Goal: Task Accomplishment & Management: Use online tool/utility

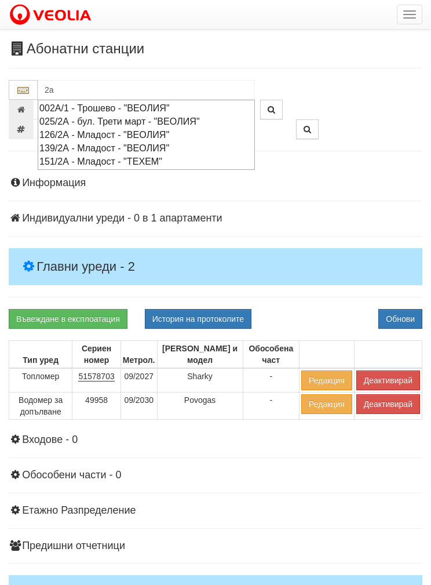
click at [99, 102] on div "002А/1 - Трошево - "ВЕОЛИЯ"" at bounding box center [146, 107] width 214 height 13
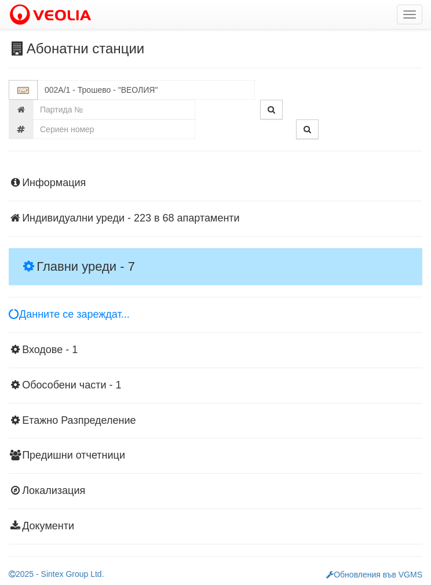
click at [62, 249] on h4 "Главни уреди - 7" at bounding box center [216, 266] width 414 height 37
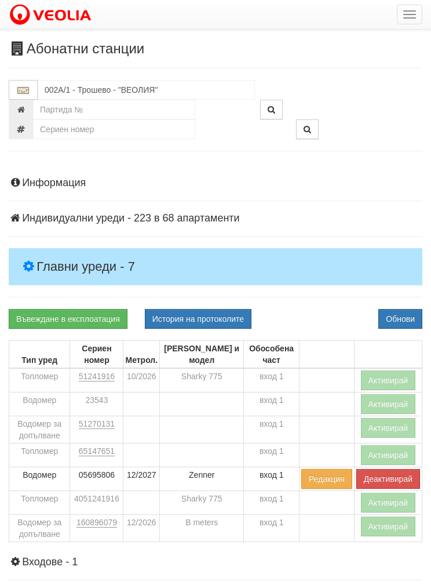
click at [387, 500] on button "Активирай" at bounding box center [388, 503] width 55 height 20
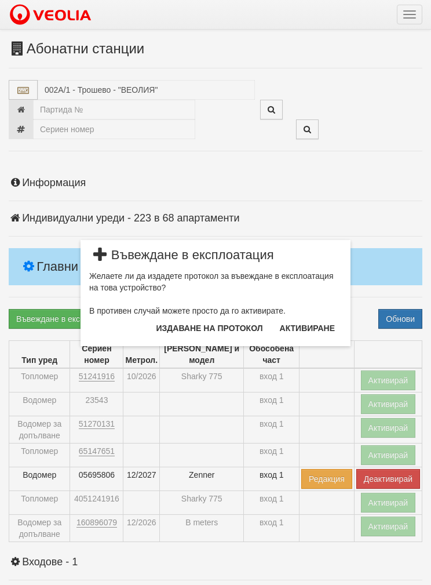
click at [179, 327] on button "Издаване на протокол" at bounding box center [210, 328] width 121 height 19
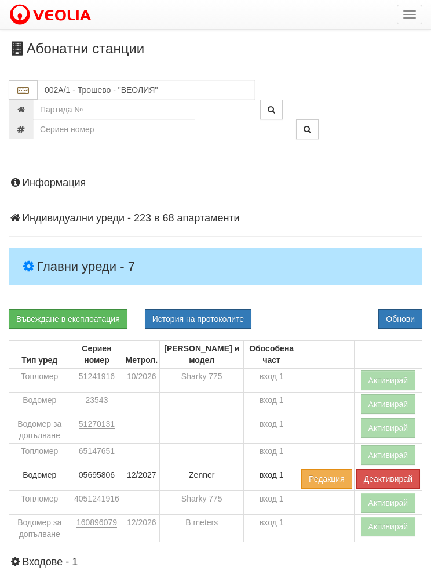
click at [402, 309] on button "Обнови" at bounding box center [400, 319] width 44 height 20
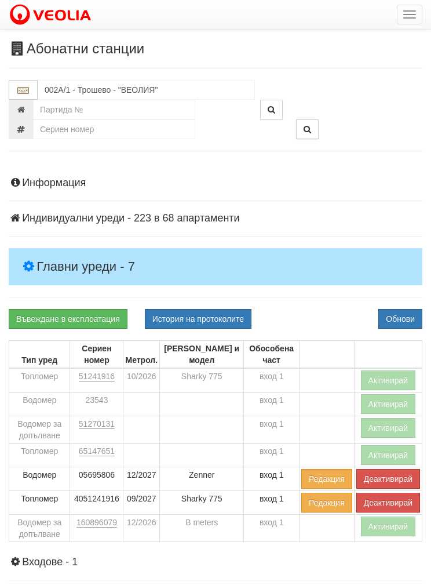
click at [389, 523] on button "Активирай" at bounding box center [388, 526] width 55 height 20
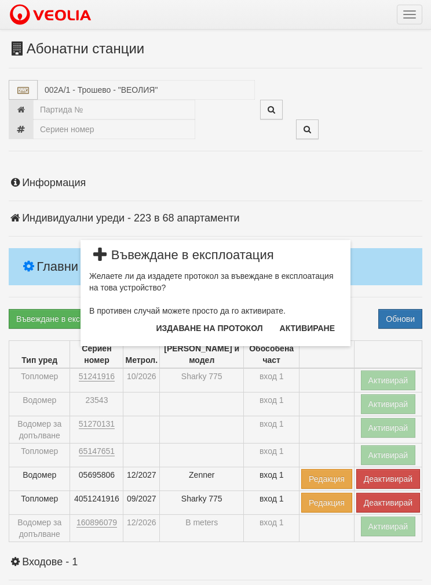
click at [193, 320] on button "Издаване на протокол" at bounding box center [210, 328] width 121 height 19
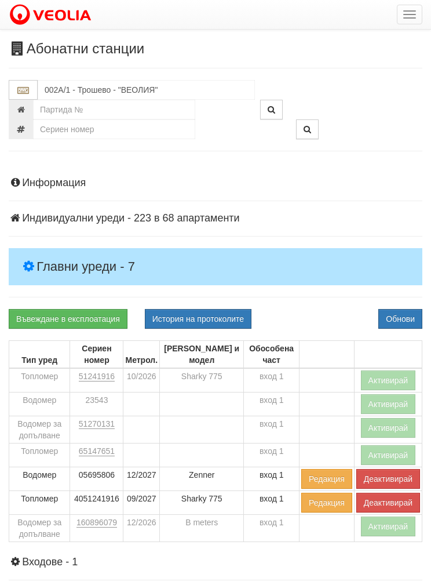
click at [409, 311] on button "Обнови" at bounding box center [400, 319] width 44 height 20
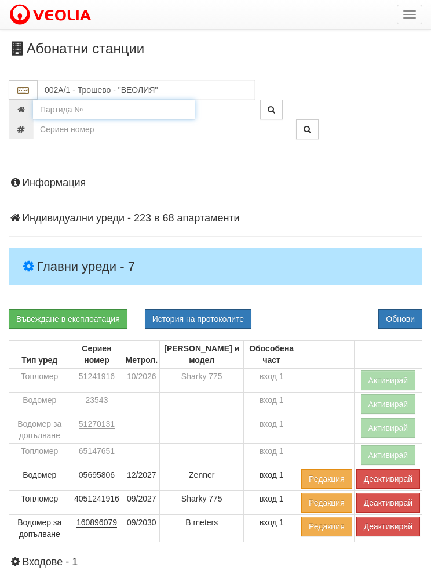
click at [75, 103] on input "number" at bounding box center [114, 110] width 162 height 20
click at [80, 86] on input "002А/1 - Трошево - "ВЕОЛИЯ"" at bounding box center [146, 90] width 217 height 20
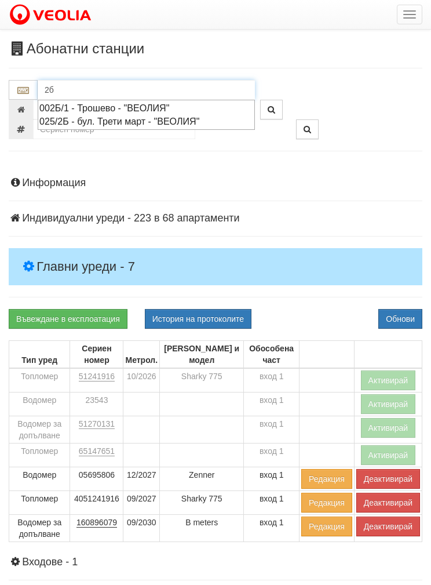
click at [97, 107] on div "002Б/1 - Трошево - "ВЕОЛИЯ"" at bounding box center [146, 107] width 214 height 13
type input "002Б/1 - Трошево - "ВЕОЛИЯ""
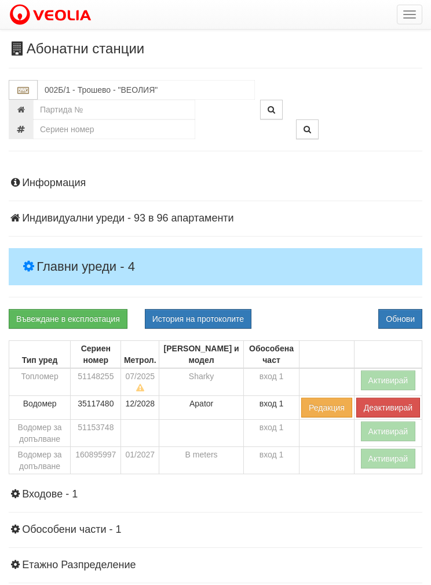
click at [74, 251] on h4 "Главни уреди - 4" at bounding box center [216, 266] width 414 height 37
click at [387, 375] on button "Активирай" at bounding box center [388, 380] width 55 height 20
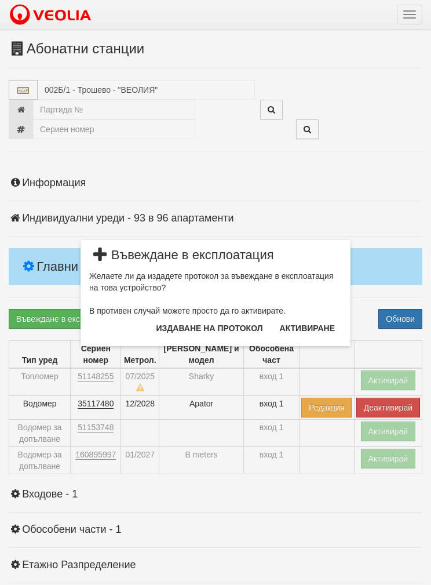
click at [201, 327] on button "Издаване на протокол" at bounding box center [210, 328] width 121 height 19
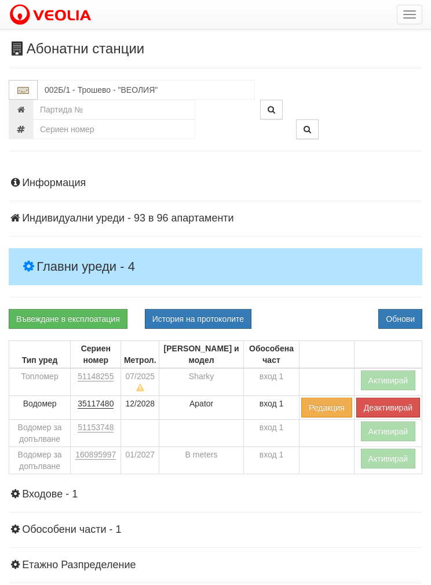
click at [407, 310] on button "Обнови" at bounding box center [400, 319] width 44 height 20
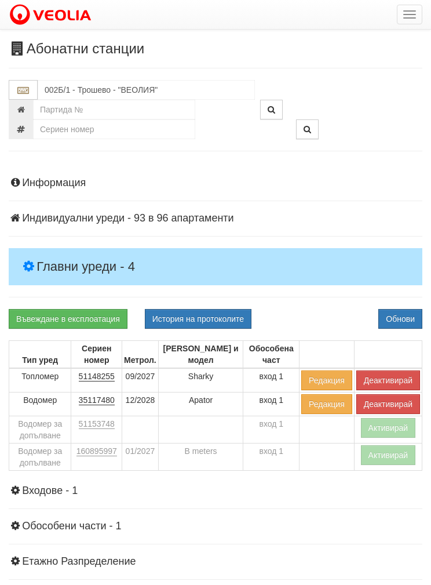
click at [391, 453] on button "Активирай" at bounding box center [388, 455] width 55 height 20
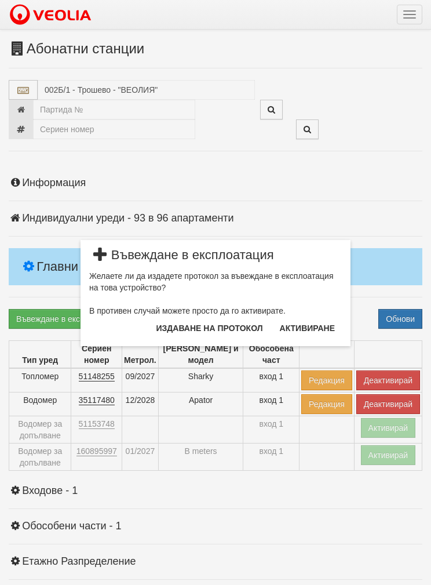
click at [183, 326] on button "Издаване на протокол" at bounding box center [210, 328] width 121 height 19
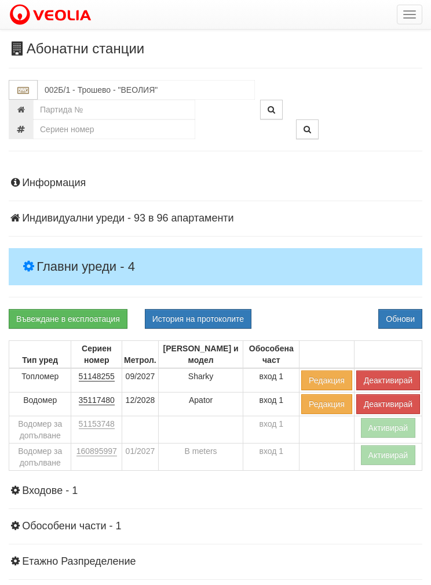
click at [404, 314] on button "Обнови" at bounding box center [400, 319] width 44 height 20
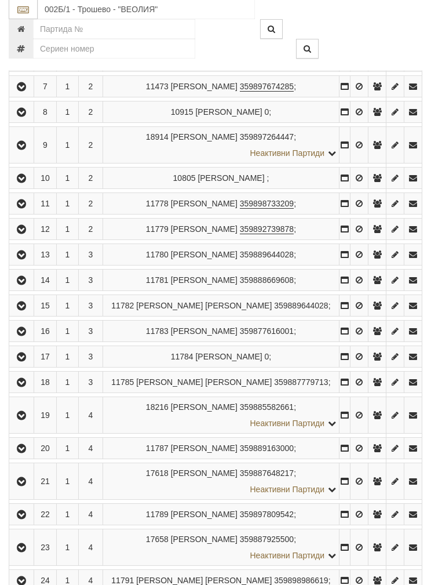
click at [12, 246] on button "button" at bounding box center [21, 254] width 21 height 17
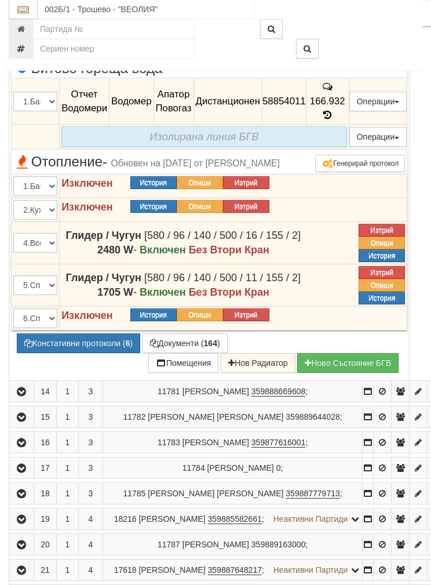
scroll to position [602, 0]
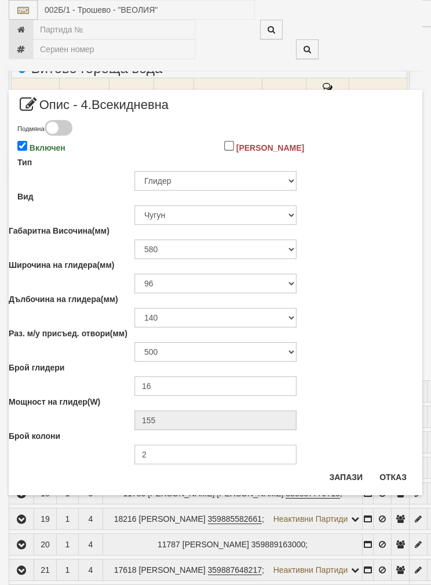
click at [20, 142] on input "Включен" at bounding box center [22, 146] width 10 height 10
checkbox input "false"
click at [341, 472] on button "Запази" at bounding box center [346, 477] width 48 height 19
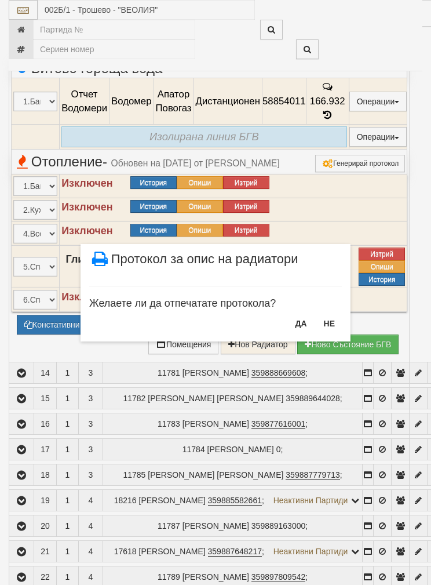
click at [327, 319] on button "НЕ" at bounding box center [329, 323] width 25 height 19
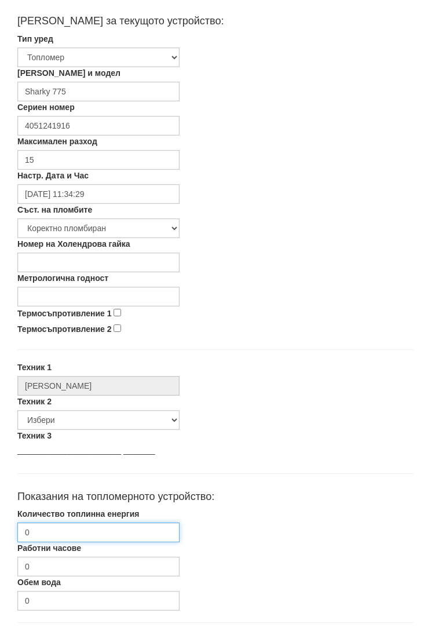
click at [53, 528] on input "0" at bounding box center [98, 533] width 162 height 20
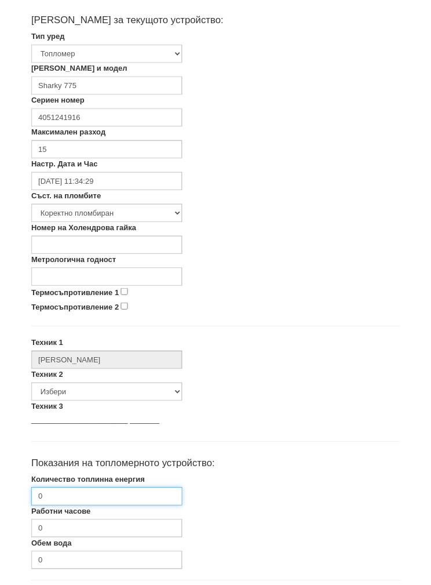
scroll to position [391, 0]
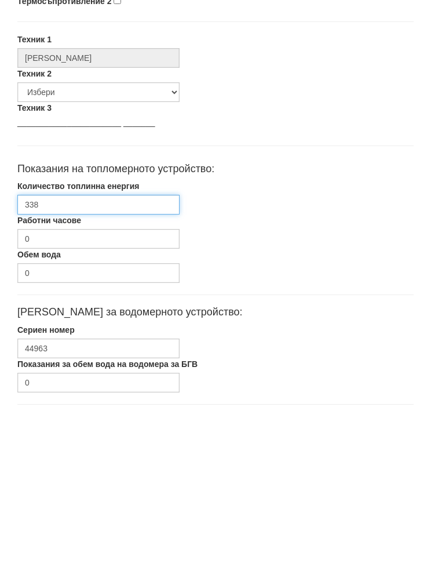
type input "3388"
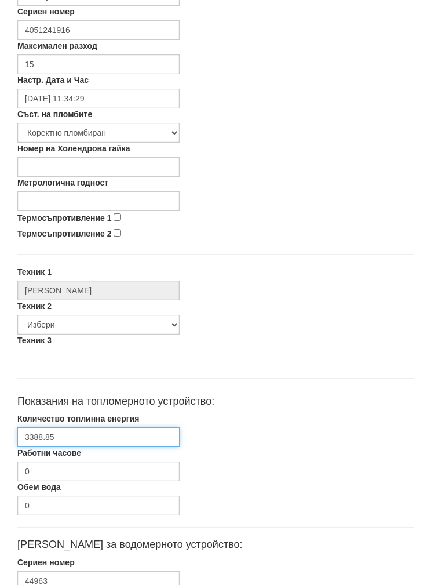
scroll to position [282, 0]
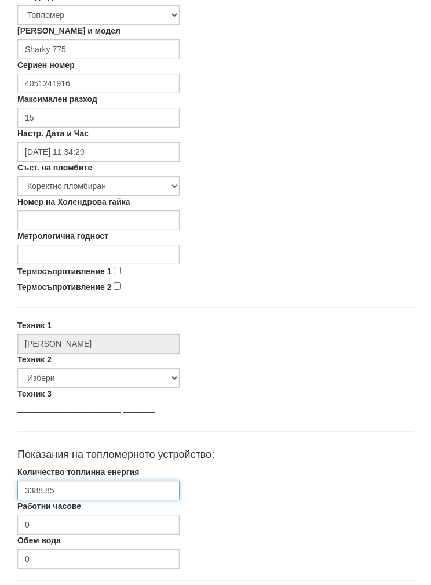
type input "3388.85"
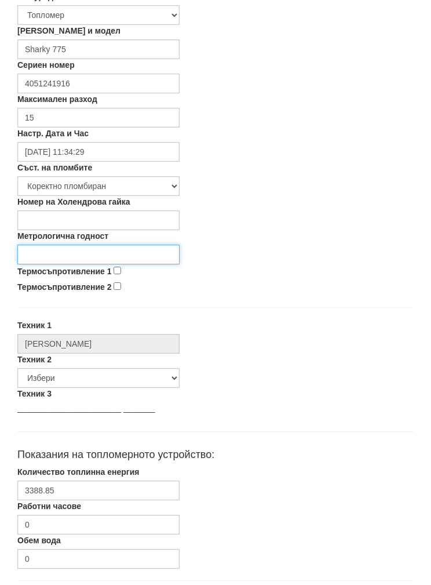
click at [56, 251] on input "Метрологична годност" at bounding box center [98, 255] width 162 height 20
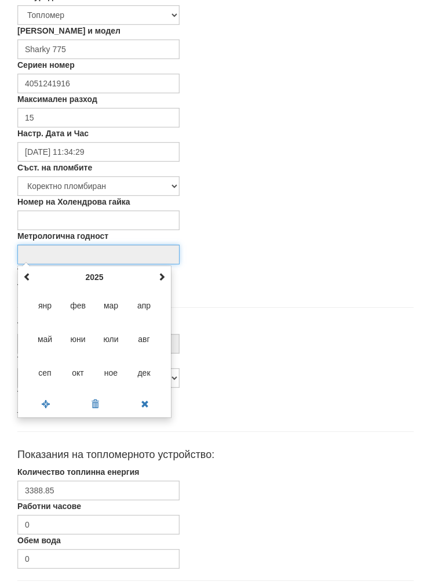
click at [90, 273] on th "2025" at bounding box center [94, 276] width 121 height 17
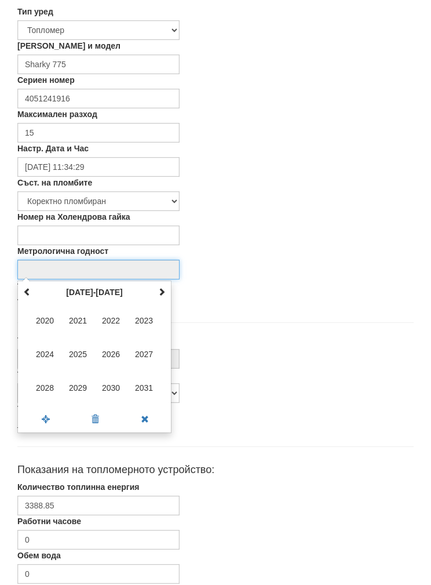
click at [143, 345] on span "2027" at bounding box center [144, 353] width 31 height 31
click at [43, 384] on span "сеп" at bounding box center [45, 387] width 31 height 31
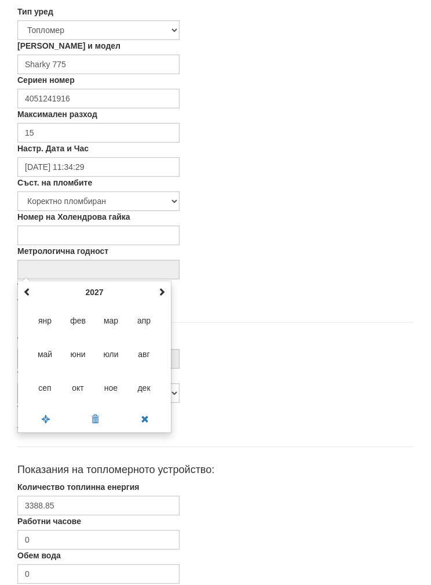
type input "09/2027"
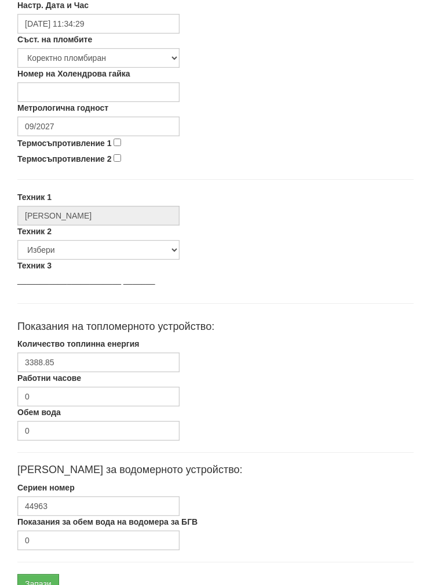
scroll to position [416, 0]
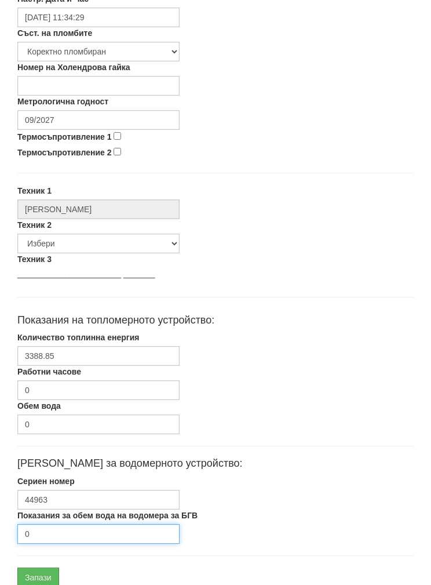
click at [50, 529] on input "0" at bounding box center [98, 534] width 162 height 20
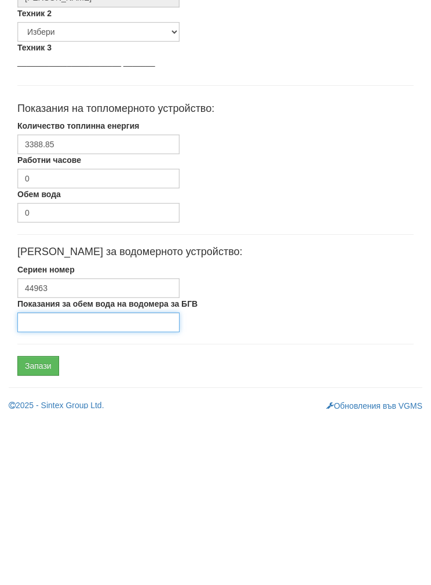
scroll to position [463, 0]
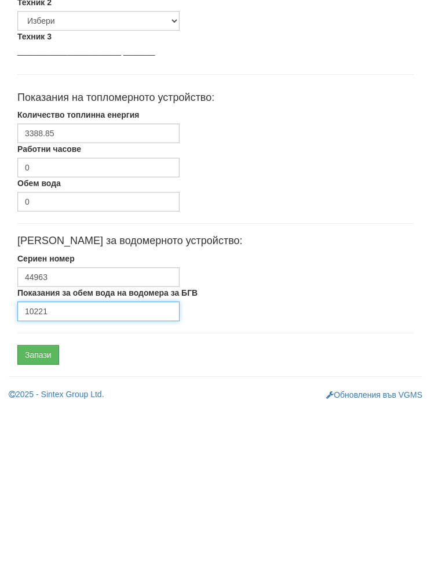
type input "10221"
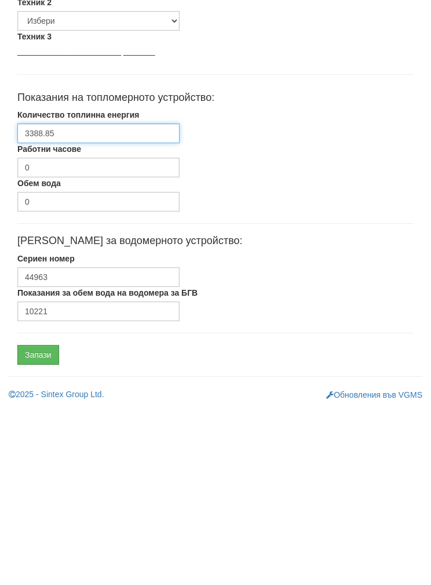
click at [32, 300] on input "3388.85" at bounding box center [98, 310] width 162 height 20
click at [37, 300] on input "3388.85" at bounding box center [98, 310] width 162 height 20
click at [36, 300] on input "3388.85" at bounding box center [98, 310] width 162 height 20
click at [40, 521] on input "Запази" at bounding box center [38, 531] width 42 height 20
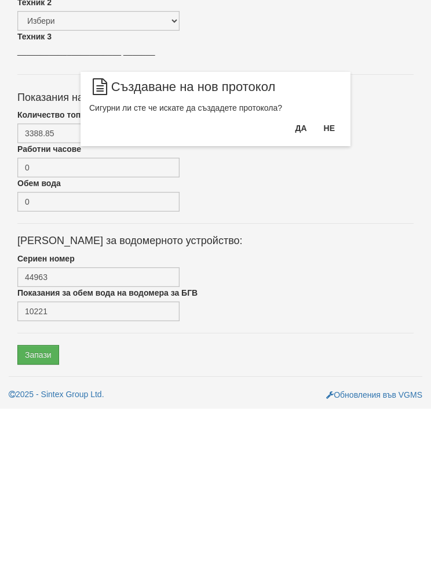
scroll to position [416, 0]
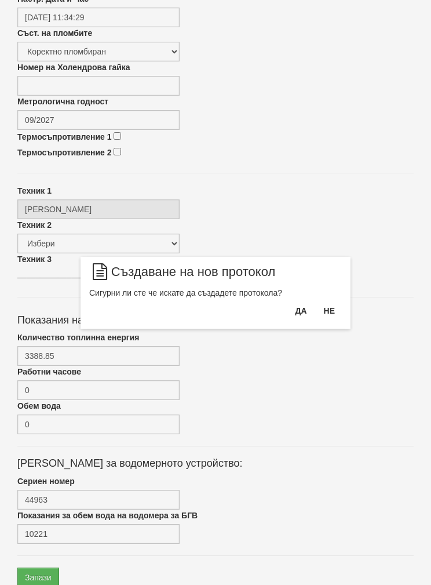
click at [301, 305] on button "Да" at bounding box center [301, 310] width 26 height 19
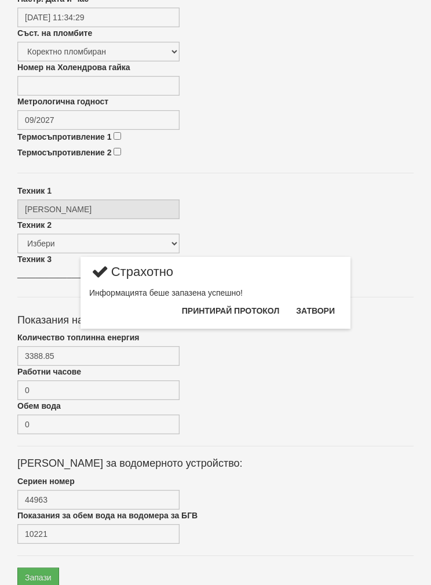
click at [326, 305] on button "Затвори" at bounding box center [315, 310] width 53 height 19
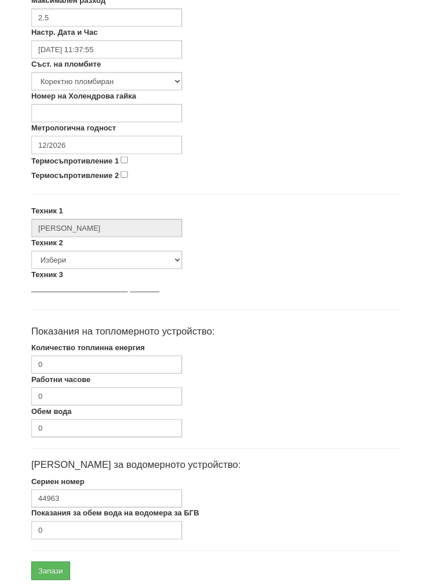
scroll to position [416, 0]
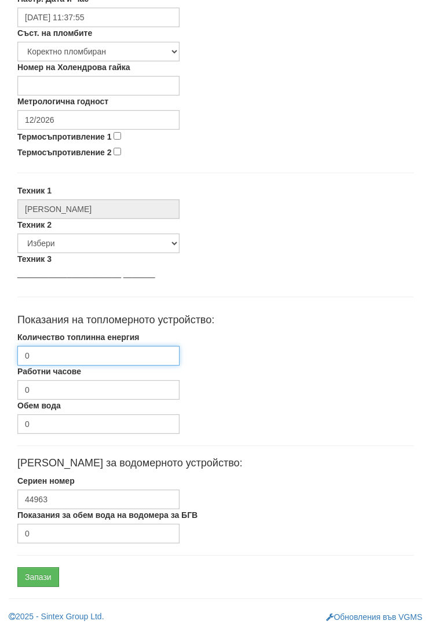
click at [45, 350] on input "0" at bounding box center [98, 356] width 162 height 20
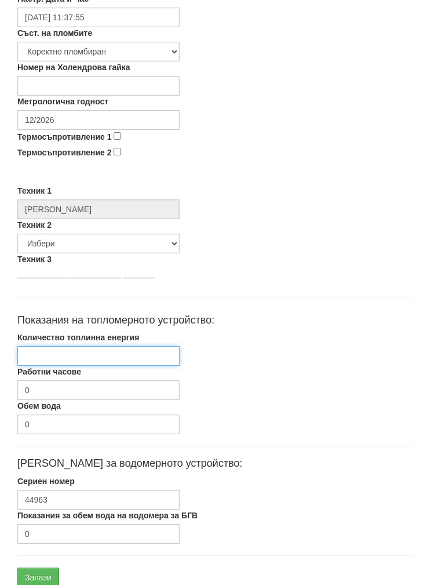
paste input "3388.85"
type input "3388.85"
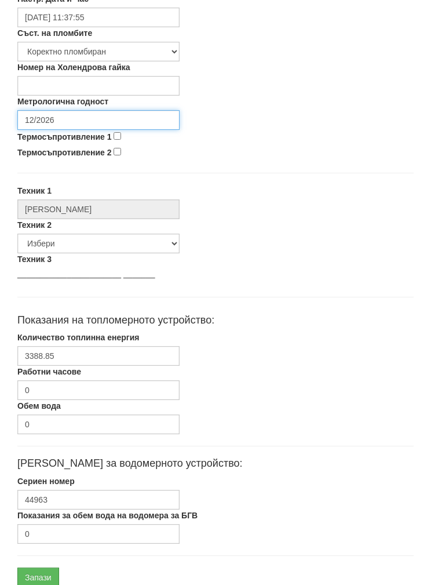
click at [57, 110] on input "12/2026" at bounding box center [98, 120] width 162 height 20
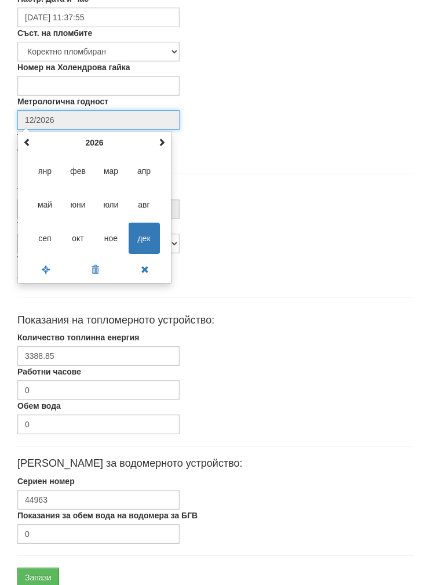
click at [89, 135] on th "2026" at bounding box center [94, 142] width 121 height 17
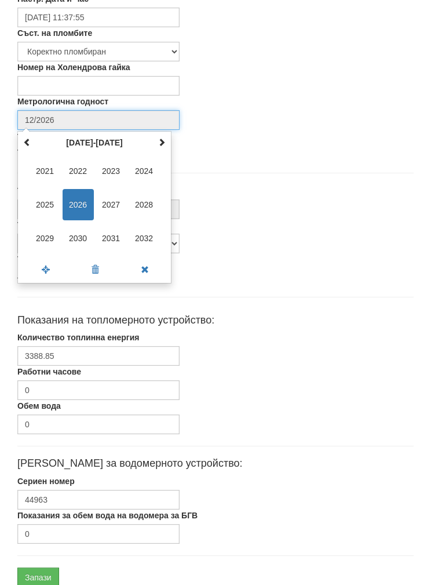
click at [75, 236] on span "2030" at bounding box center [78, 238] width 31 height 31
click at [38, 232] on span "сеп" at bounding box center [45, 238] width 31 height 31
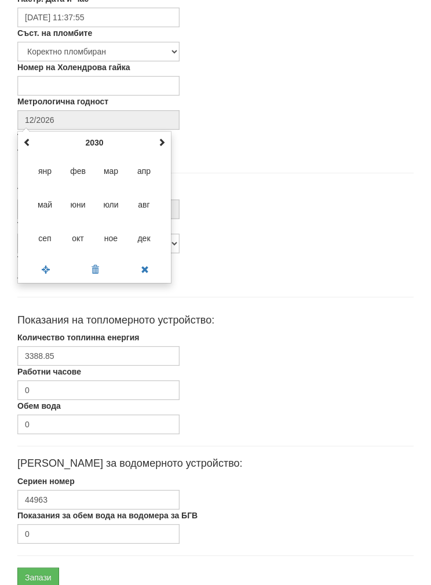
type input "09/2030"
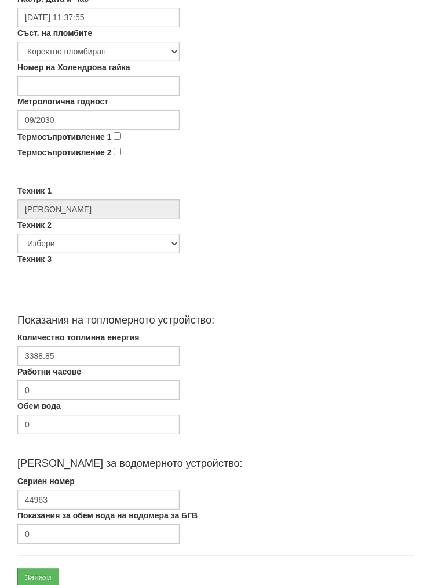
scroll to position [463, 0]
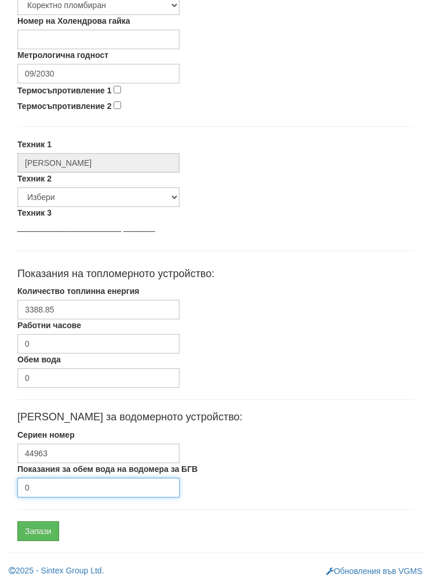
click at [44, 487] on input "0" at bounding box center [98, 488] width 162 height 20
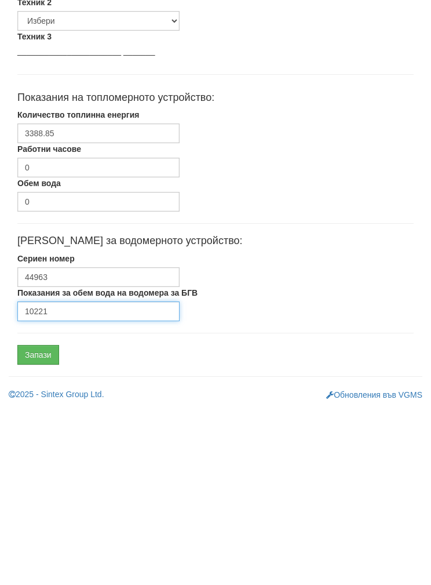
type input "10221"
click at [28, 521] on input "Запази" at bounding box center [38, 531] width 42 height 20
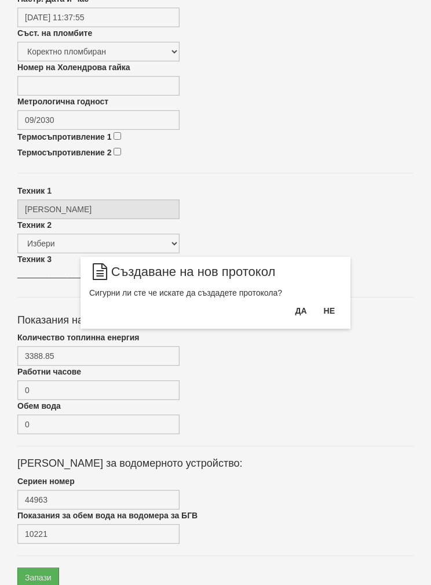
click at [301, 310] on button "Да" at bounding box center [301, 310] width 26 height 19
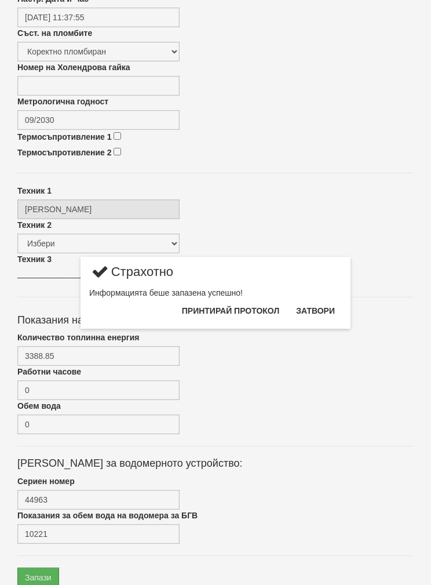
click at [329, 307] on button "Затвори" at bounding box center [315, 310] width 53 height 19
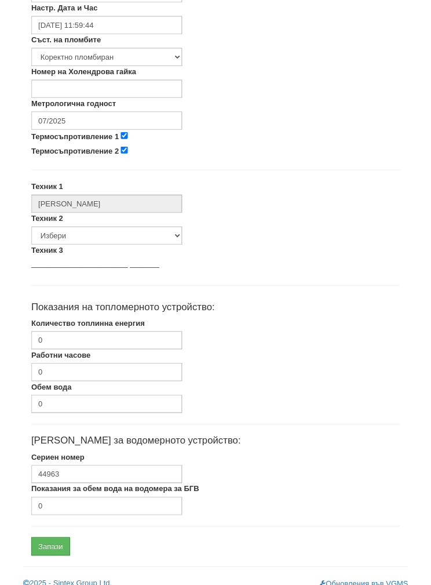
scroll to position [416, 0]
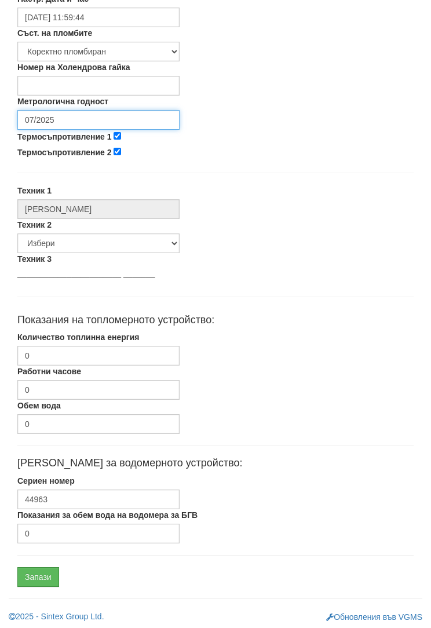
click at [52, 114] on input "07/2025" at bounding box center [98, 120] width 162 height 20
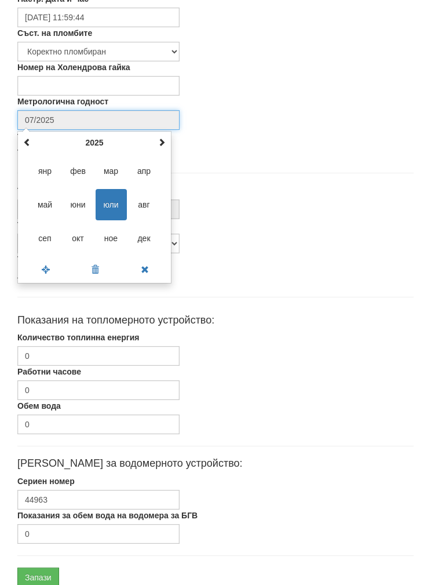
click at [89, 136] on th "2025" at bounding box center [94, 142] width 121 height 17
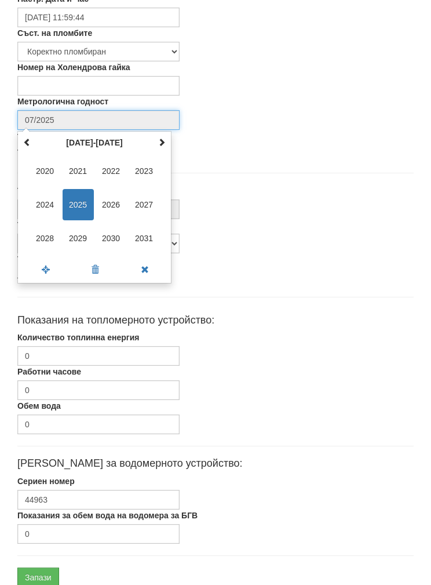
click at [146, 200] on span "2027" at bounding box center [144, 204] width 31 height 31
click at [43, 235] on span "сеп" at bounding box center [45, 238] width 31 height 31
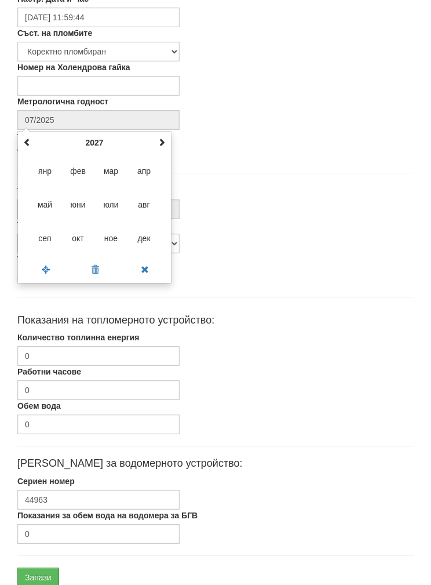
type input "09/2027"
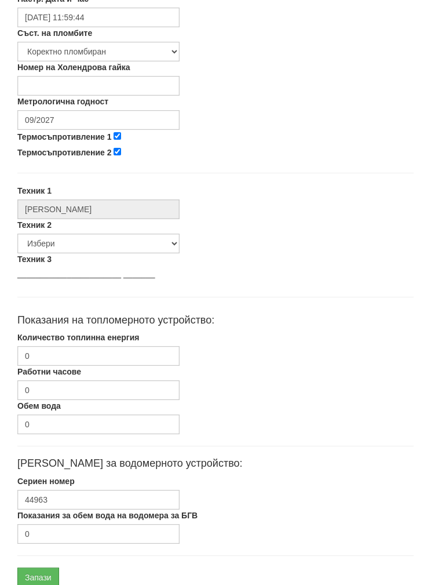
scroll to position [463, 0]
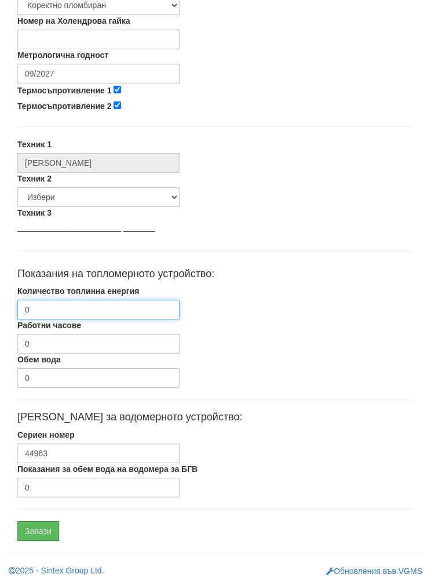
click at [46, 310] on input "0" at bounding box center [98, 310] width 162 height 20
type input "6571"
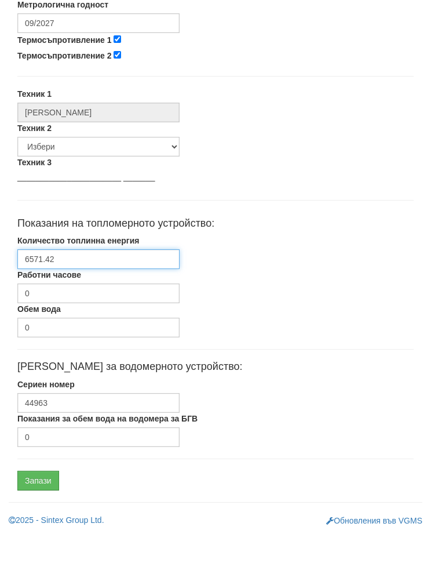
click at [29, 300] on input "6571.42" at bounding box center [98, 310] width 162 height 20
click at [26, 300] on input "6571.42" at bounding box center [98, 310] width 162 height 20
click at [25, 300] on input "6571.42" at bounding box center [98, 310] width 162 height 20
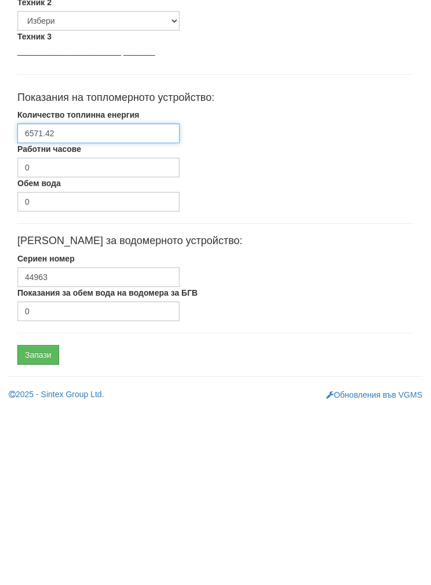
type input "6571.42"
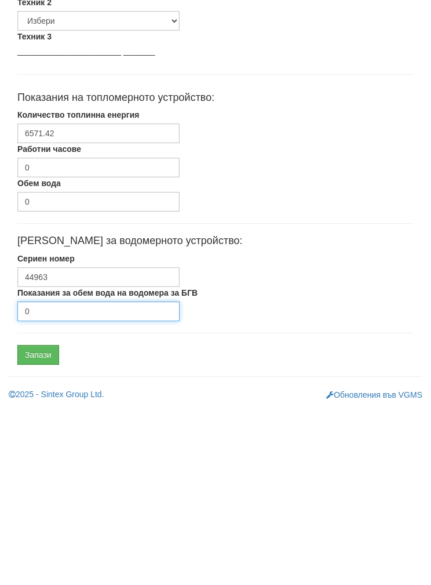
click at [45, 478] on input "0" at bounding box center [98, 488] width 162 height 20
type input "16704"
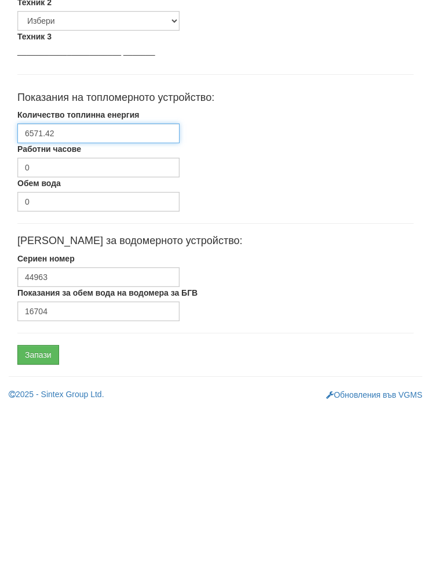
click at [28, 300] on input "6571.42" at bounding box center [98, 310] width 162 height 20
click at [26, 300] on input "6571.42" at bounding box center [98, 310] width 162 height 20
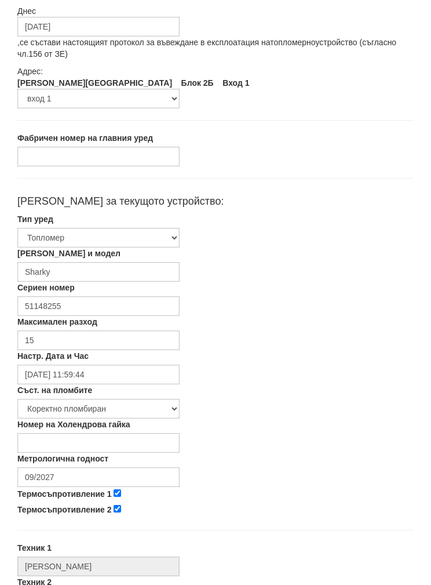
scroll to position [0, 0]
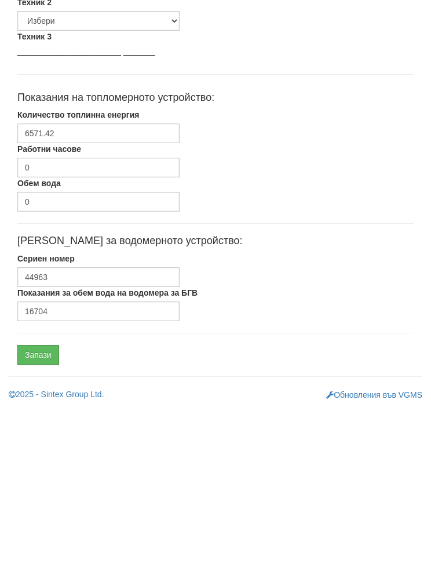
click at [35, 521] on input "Запази" at bounding box center [38, 531] width 42 height 20
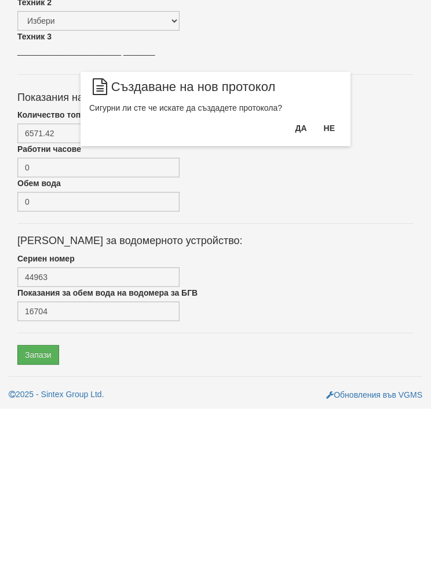
scroll to position [416, 0]
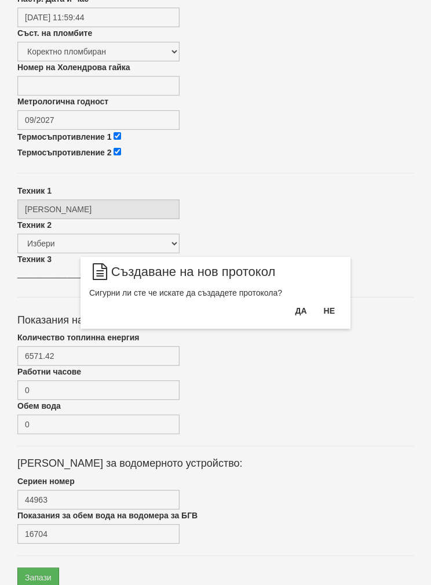
click at [301, 308] on button "Да" at bounding box center [301, 310] width 26 height 19
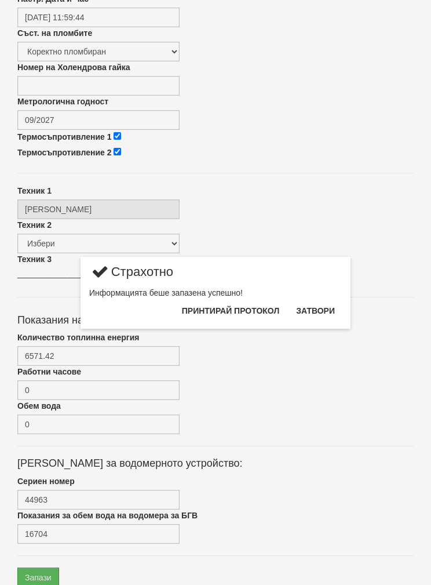
click at [326, 306] on button "Затвори" at bounding box center [315, 310] width 53 height 19
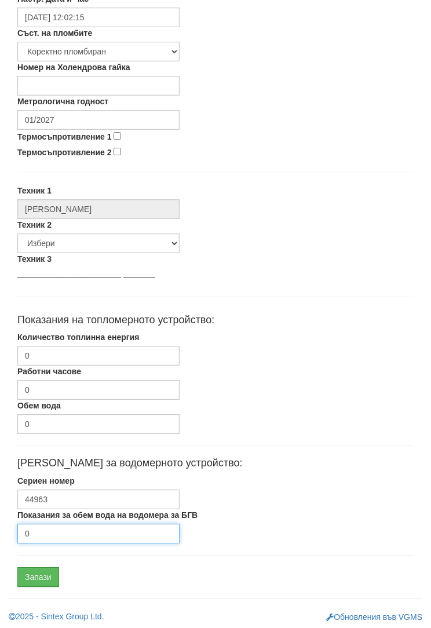
click at [44, 526] on input "0" at bounding box center [98, 534] width 162 height 20
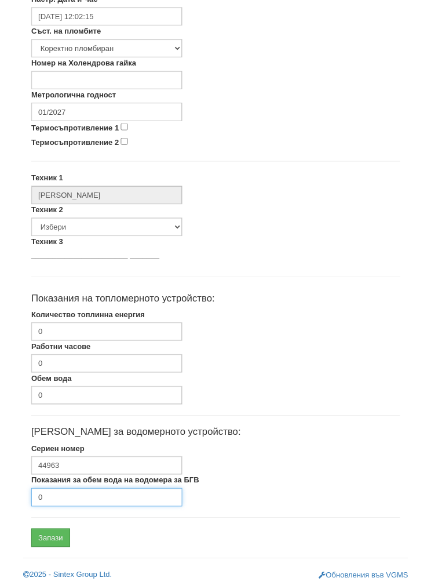
scroll to position [463, 0]
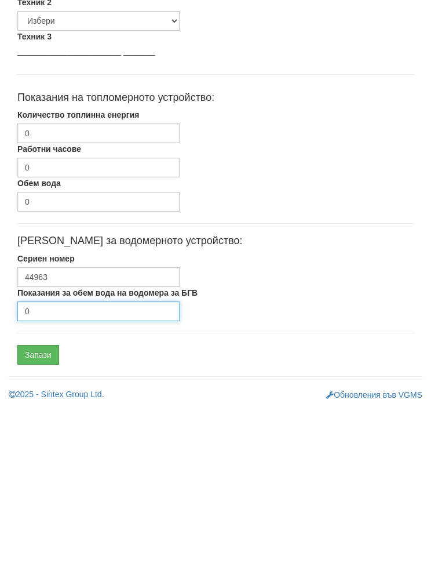
click at [58, 478] on input "0" at bounding box center [98, 488] width 162 height 20
type input "16704"
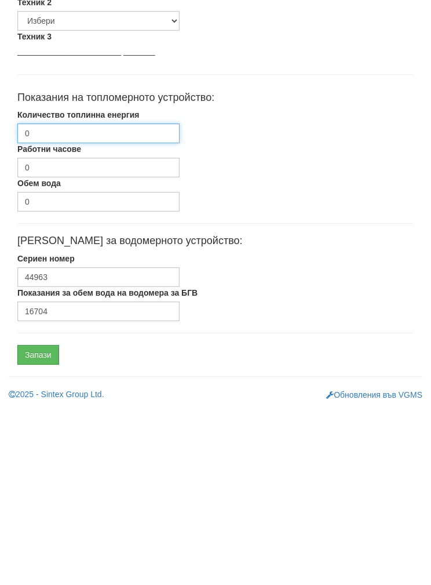
click at [41, 300] on input "0" at bounding box center [98, 310] width 162 height 20
paste input "6571.42"
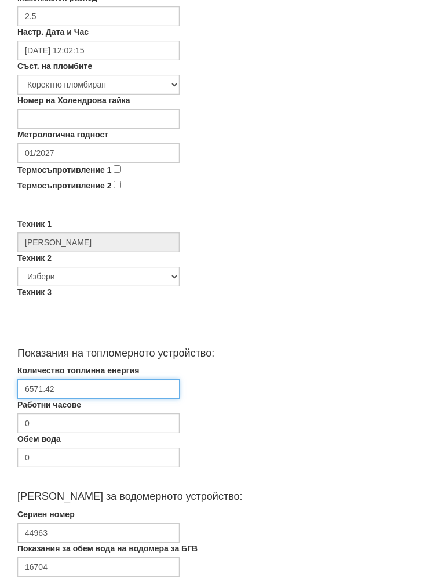
scroll to position [381, 0]
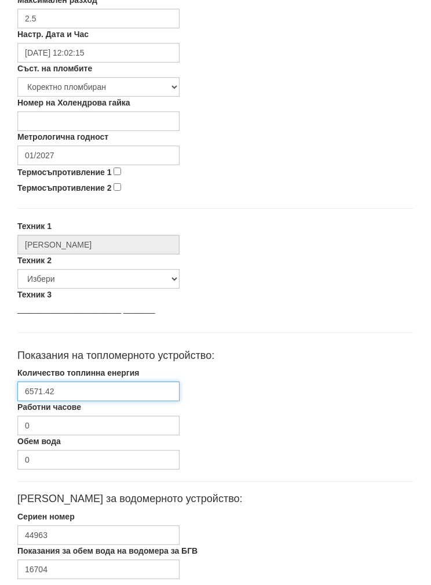
type input "6571.42"
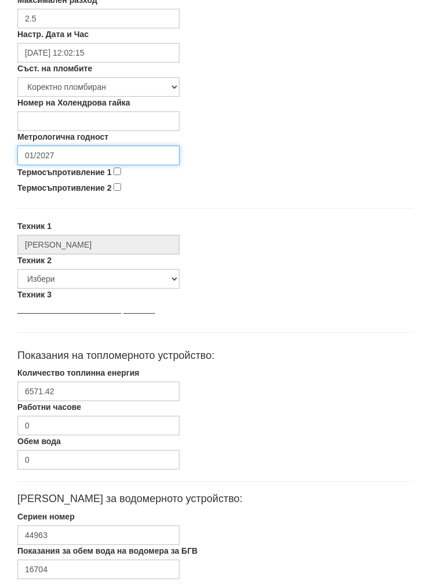
click at [53, 150] on input "01/2027" at bounding box center [98, 155] width 162 height 20
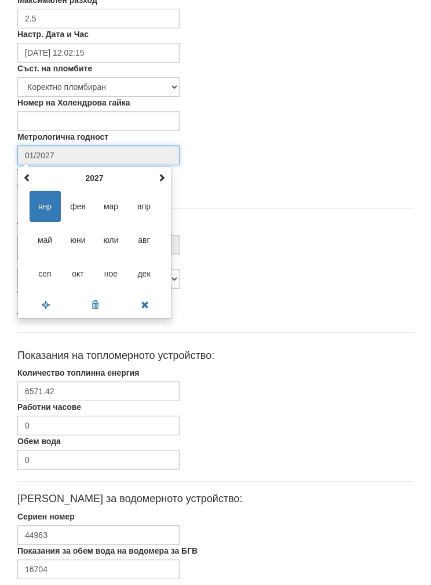
click at [86, 177] on th "2027" at bounding box center [94, 177] width 121 height 17
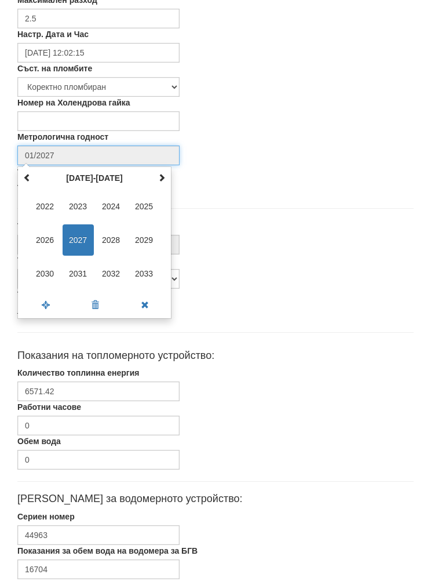
click at [39, 270] on span "2030" at bounding box center [45, 273] width 31 height 31
click at [44, 268] on span "сеп" at bounding box center [45, 273] width 31 height 31
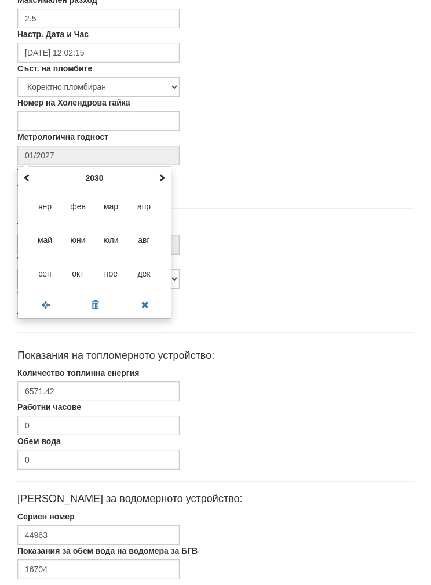
type input "09/2030"
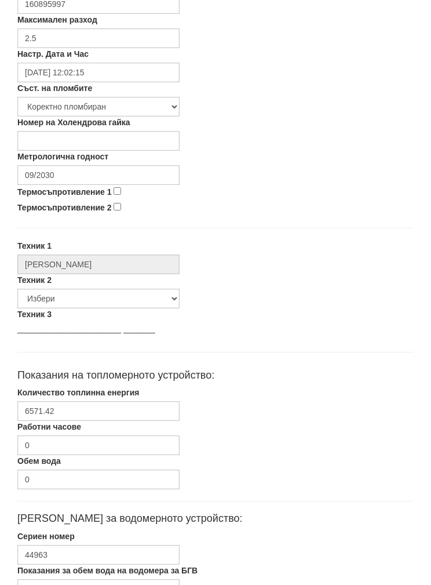
scroll to position [416, 0]
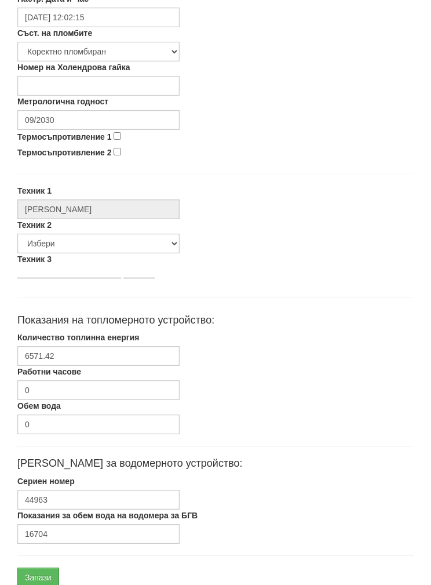
click at [39, 571] on input "Запази" at bounding box center [38, 577] width 42 height 20
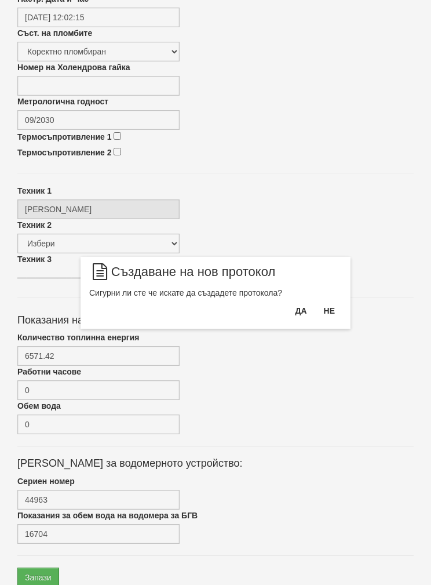
click at [299, 307] on button "Да" at bounding box center [301, 310] width 26 height 19
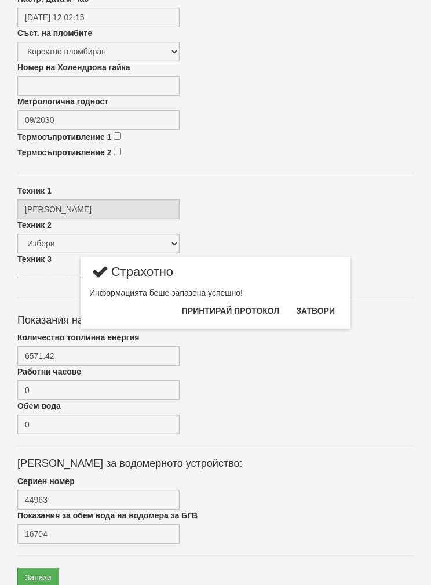
click at [326, 304] on button "Затвори" at bounding box center [315, 310] width 53 height 19
